Goal: Check status: Check status

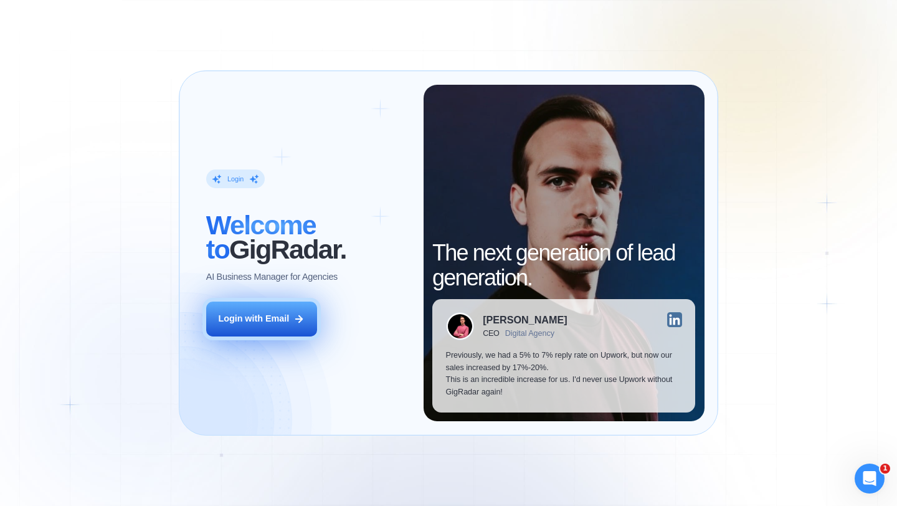
click at [279, 325] on button "Login with Email" at bounding box center [261, 319] width 111 height 35
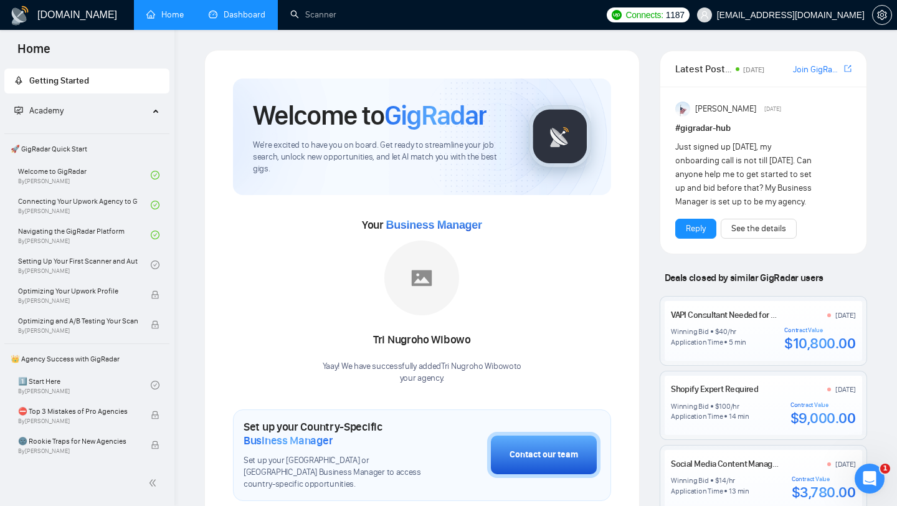
click at [249, 20] on link "Dashboard" at bounding box center [237, 14] width 57 height 11
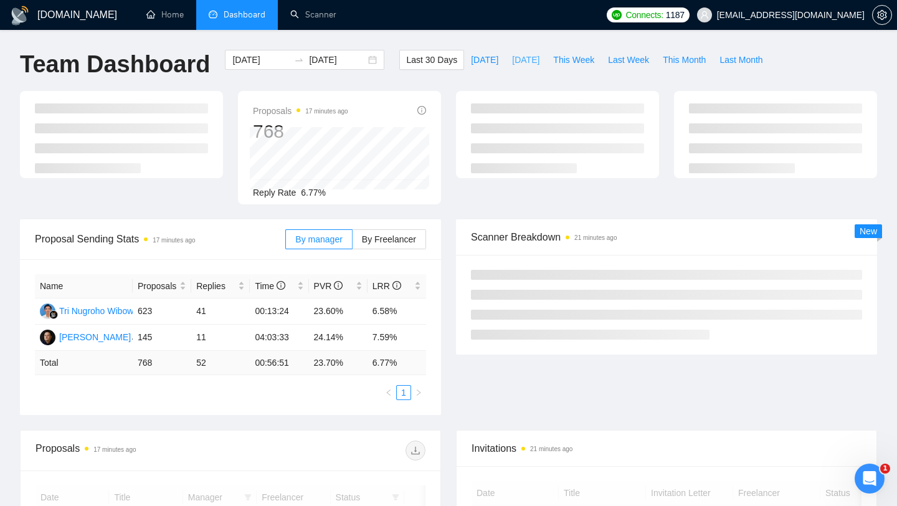
click at [521, 59] on span "Yesterday" at bounding box center [525, 60] width 27 height 14
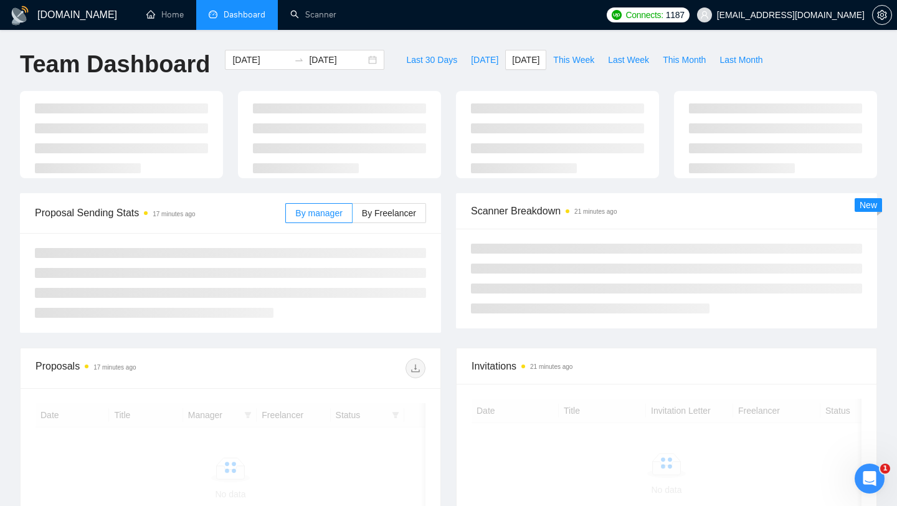
type input "2025-08-30"
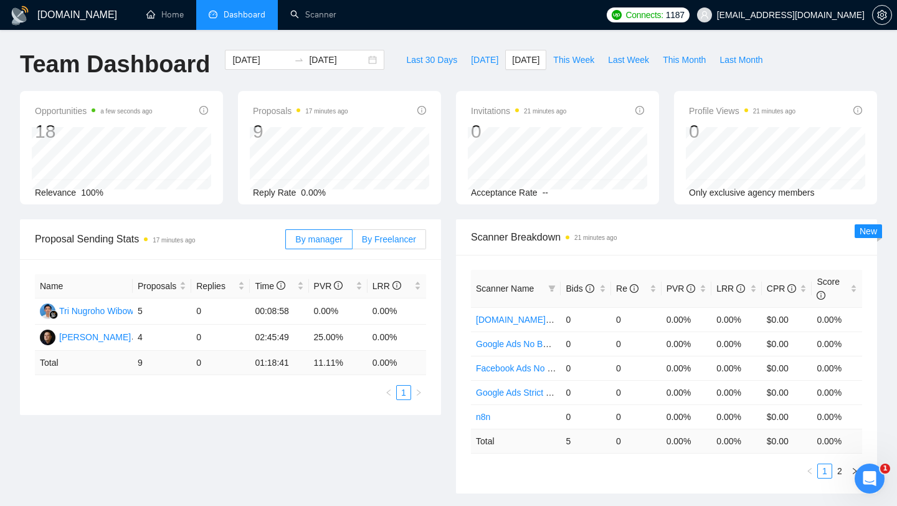
click at [392, 242] on span "By Freelancer" at bounding box center [389, 239] width 54 height 10
click at [353, 242] on input "By Freelancer" at bounding box center [353, 242] width 0 height 0
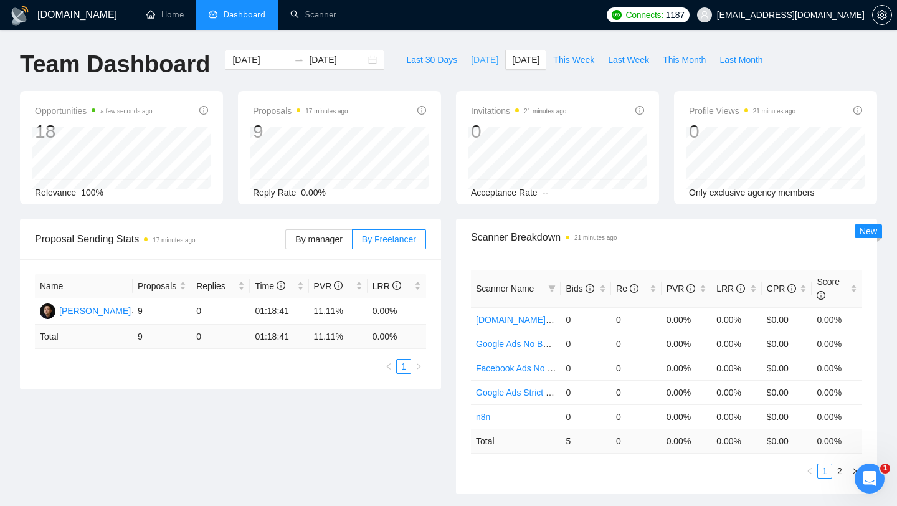
click at [471, 63] on span "Today" at bounding box center [484, 60] width 27 height 14
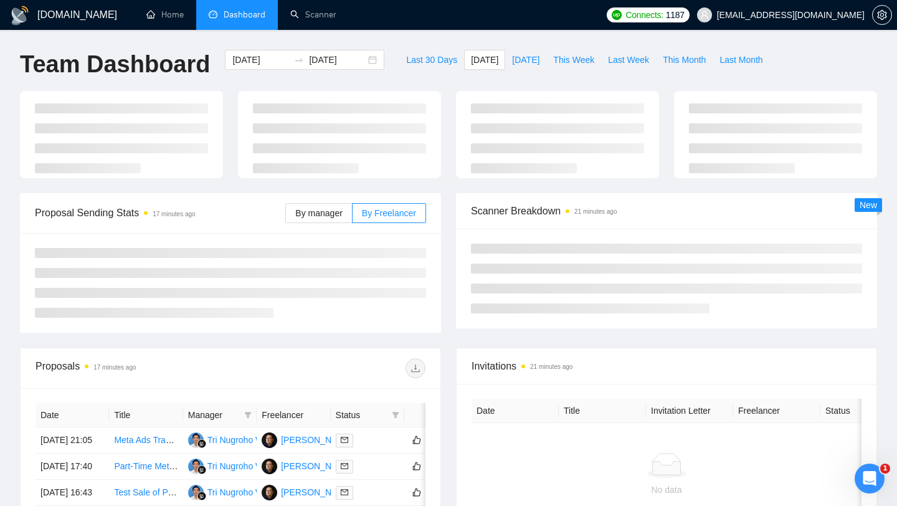
type input "2025-08-31"
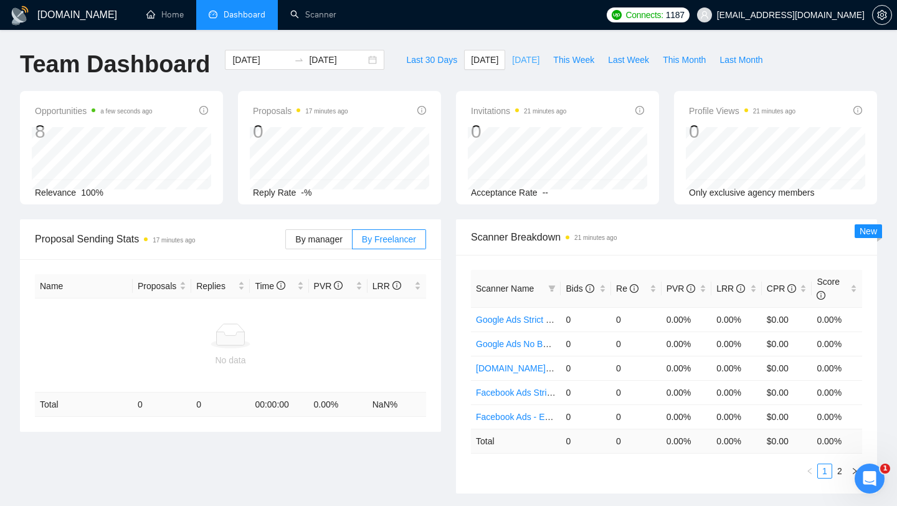
click at [525, 63] on span "Yesterday" at bounding box center [525, 60] width 27 height 14
type input "2025-08-30"
